Goal: Information Seeking & Learning: Learn about a topic

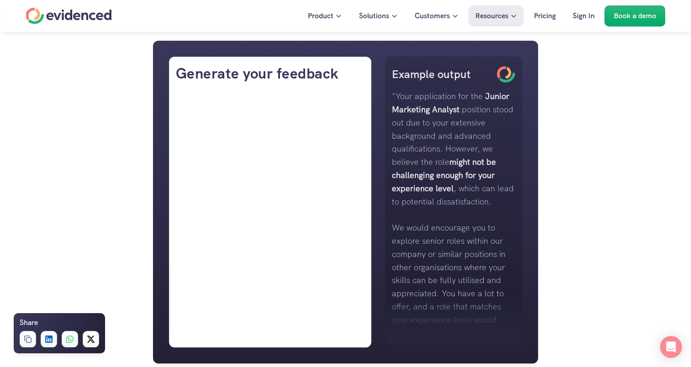
scroll to position [711, 0]
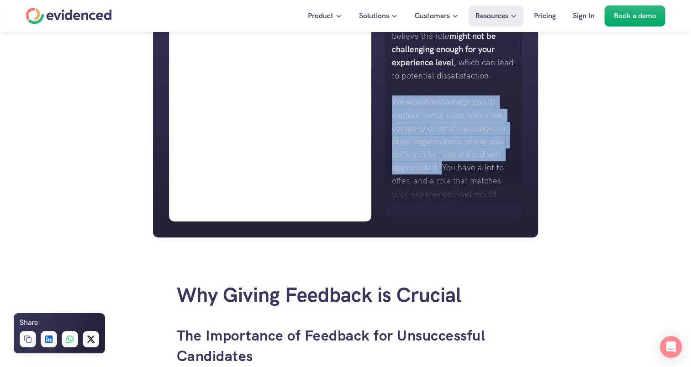
drag, startPoint x: 394, startPoint y: 100, endPoint x: 441, endPoint y: 163, distance: 78.7
click at [441, 163] on p "We would encourage you to explore senior roles within our company or similar po…" at bounding box center [453, 154] width 123 height 118
drag, startPoint x: 441, startPoint y: 163, endPoint x: 417, endPoint y: 123, distance: 46.4
copy p "We would encourage you to explore senior roles within our company or similar po…"
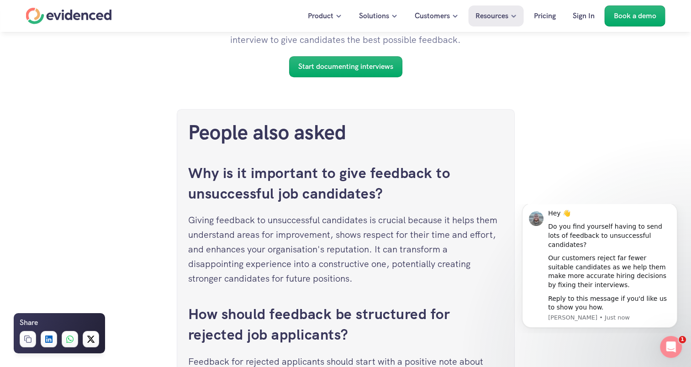
scroll to position [3854, 0]
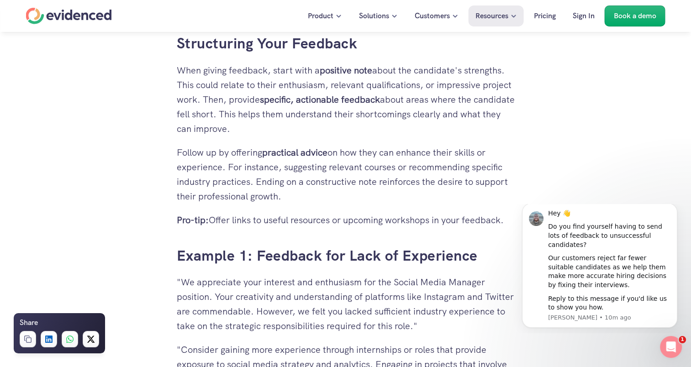
scroll to position [1927, 0]
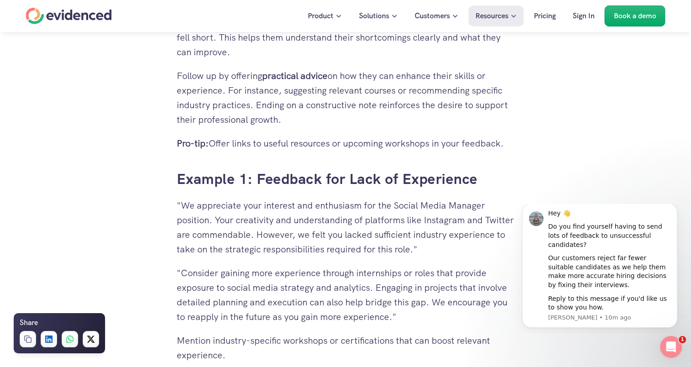
drag, startPoint x: 183, startPoint y: 202, endPoint x: 215, endPoint y: 216, distance: 35.0
click at [215, 216] on p ""We appreciate your interest and enthusiasm for the Social Media Manager positi…" at bounding box center [346, 227] width 338 height 58
drag, startPoint x: 215, startPoint y: 216, endPoint x: 200, endPoint y: 204, distance: 19.8
copy p "We appreciate your interest and enthusiasm for the Social Media Manager positio…"
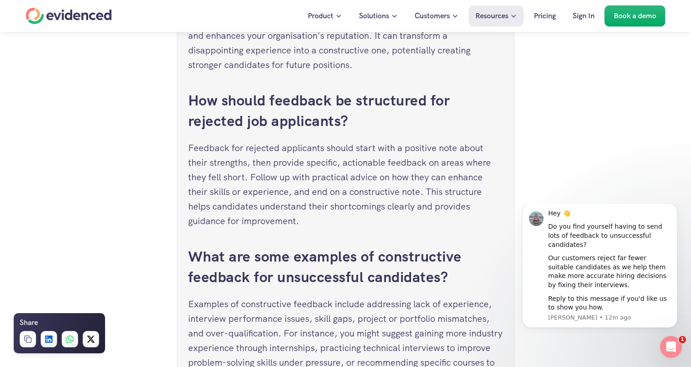
scroll to position [4326, 0]
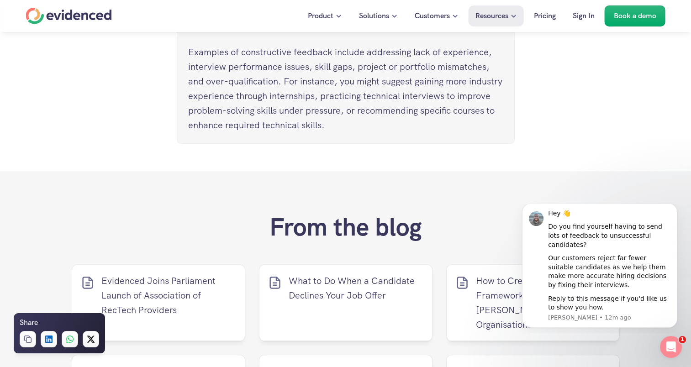
drag, startPoint x: 694, startPoint y: 145, endPoint x: 168, endPoint y: 68, distance: 531.3
